Goal: Use online tool/utility: Use online tool/utility

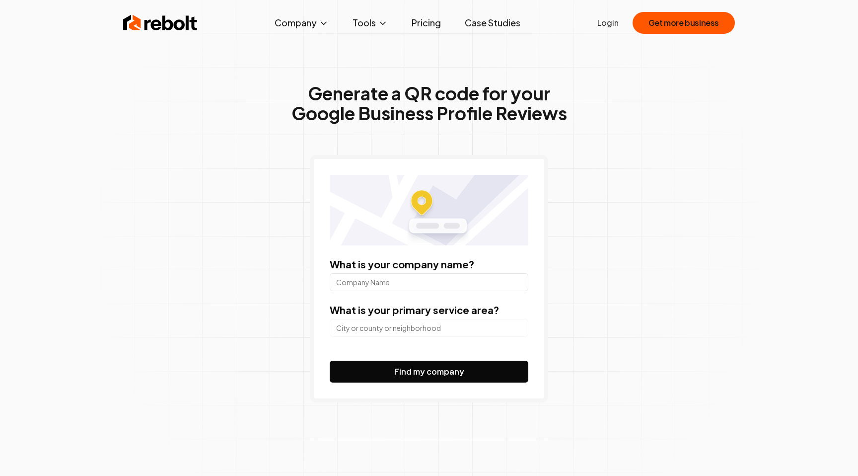
click at [371, 292] on form "What is your company name? What is your primary service area? Find my company" at bounding box center [429, 319] width 199 height 125
click at [373, 289] on input "What is your company name?" at bounding box center [429, 282] width 199 height 18
type input "Keskin Motor"
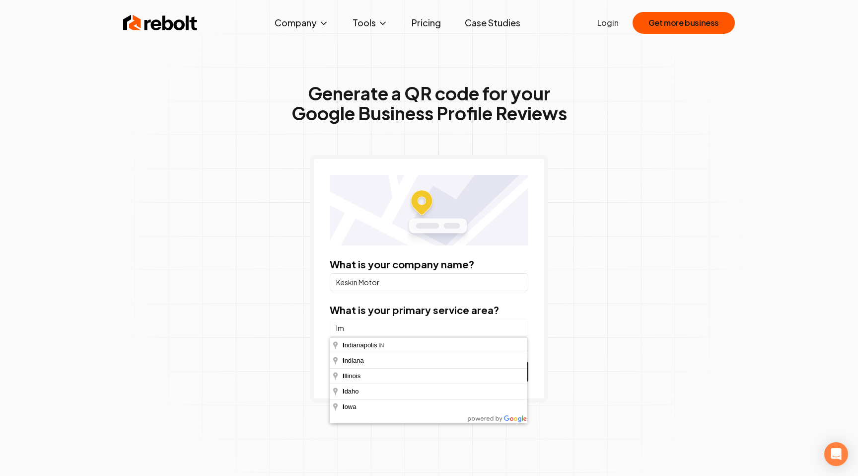
type input "I"
type input "m"
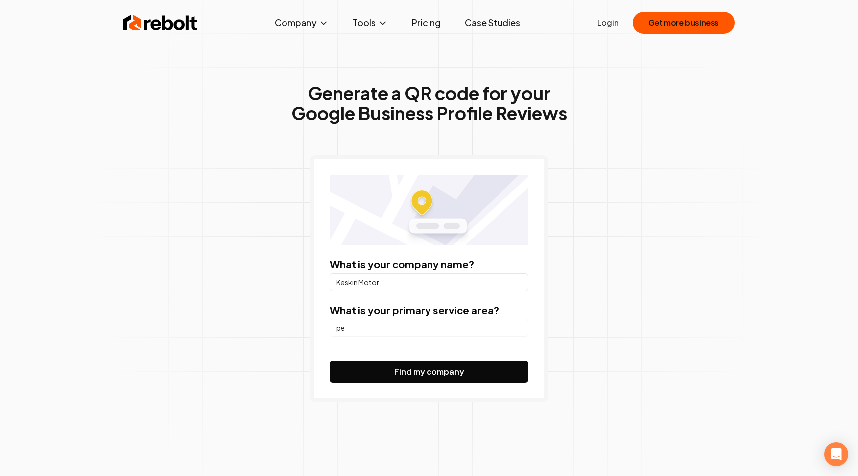
type input "p"
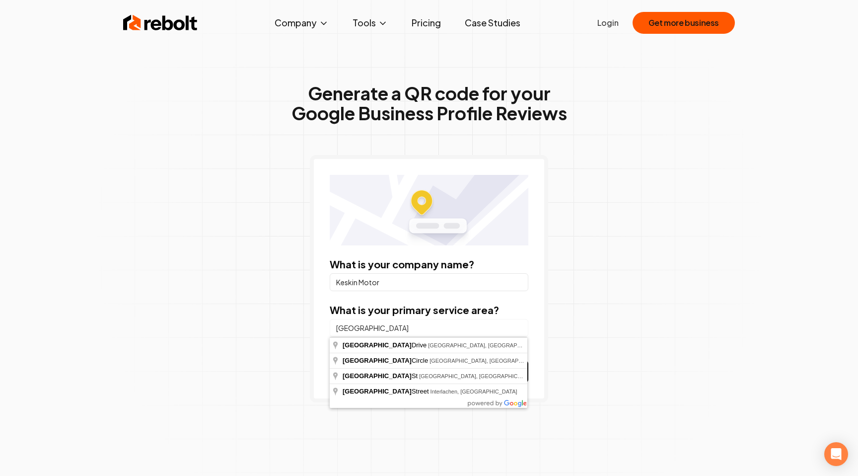
click at [392, 314] on label "What is your primary service area?" at bounding box center [414, 309] width 169 height 12
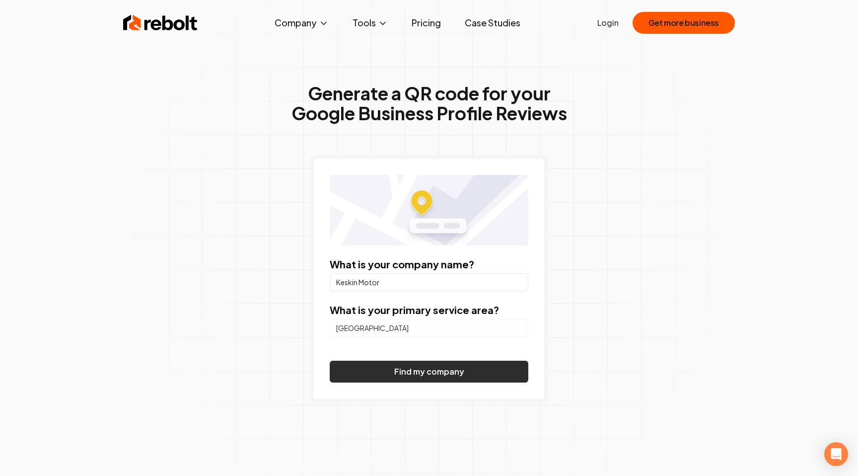
click at [408, 367] on button "Find my company" at bounding box center [429, 371] width 199 height 22
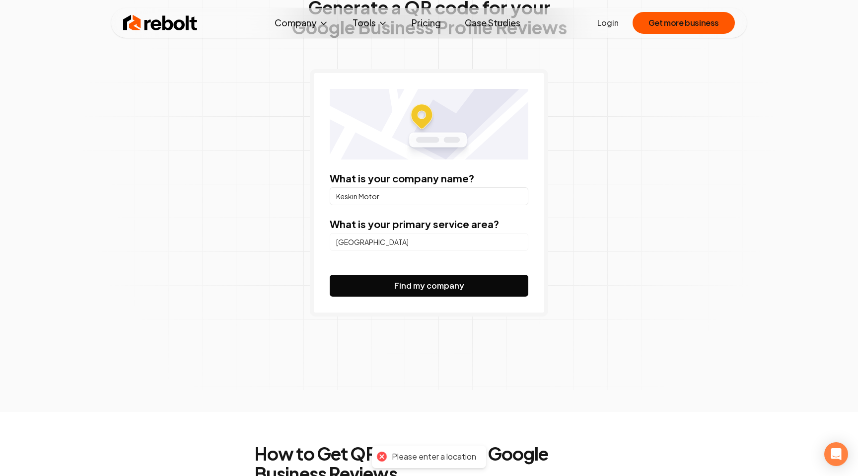
scroll to position [87, 0]
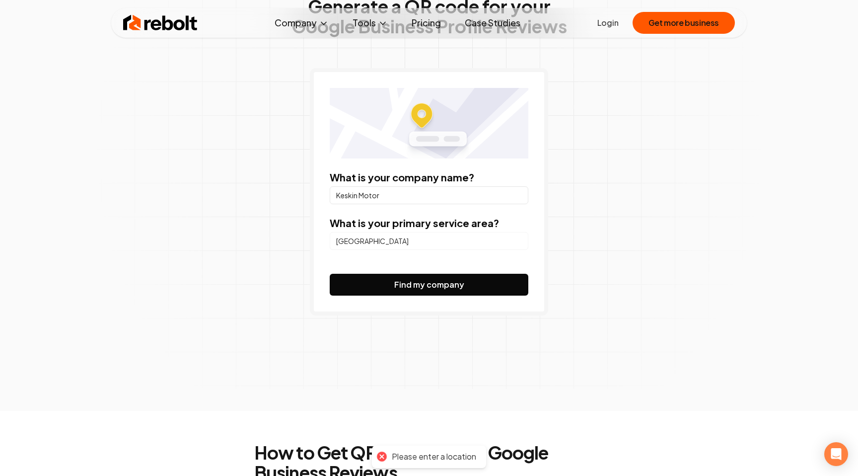
click at [392, 243] on input "[GEOGRAPHIC_DATA]" at bounding box center [429, 241] width 199 height 18
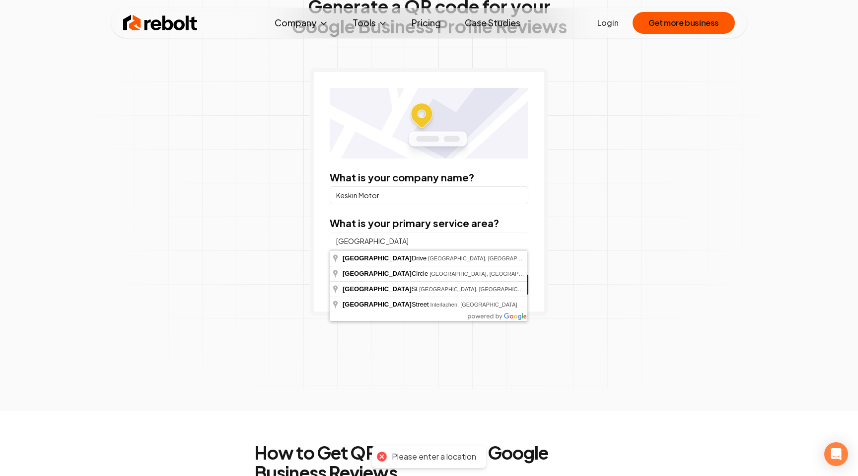
click at [392, 243] on input "[GEOGRAPHIC_DATA]" at bounding box center [429, 241] width 199 height 18
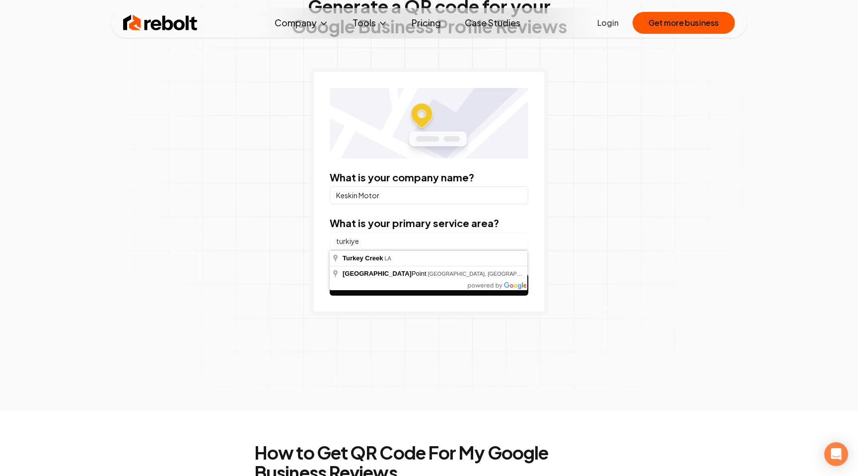
type input "turkiye"
click at [369, 226] on label "What is your primary service area?" at bounding box center [414, 222] width 169 height 12
